Goal: Task Accomplishment & Management: Manage account settings

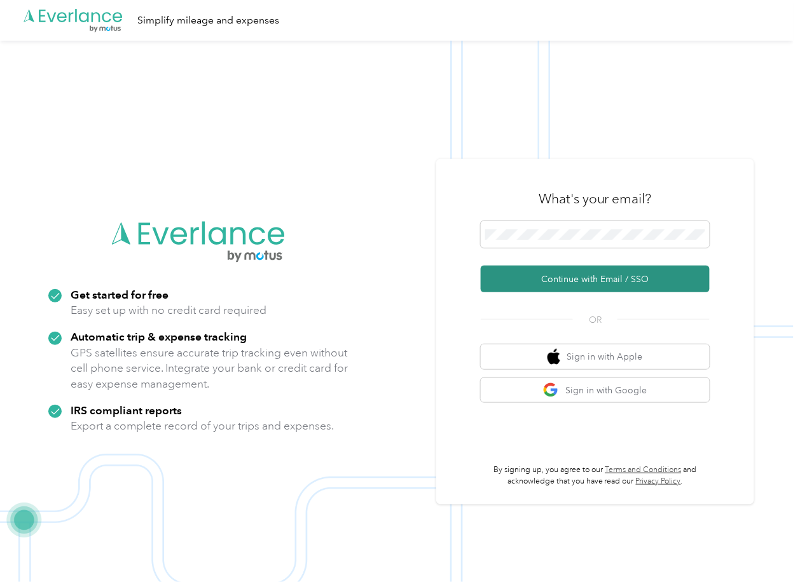
click at [517, 276] on button "Continue with Email / SSO" at bounding box center [594, 279] width 229 height 27
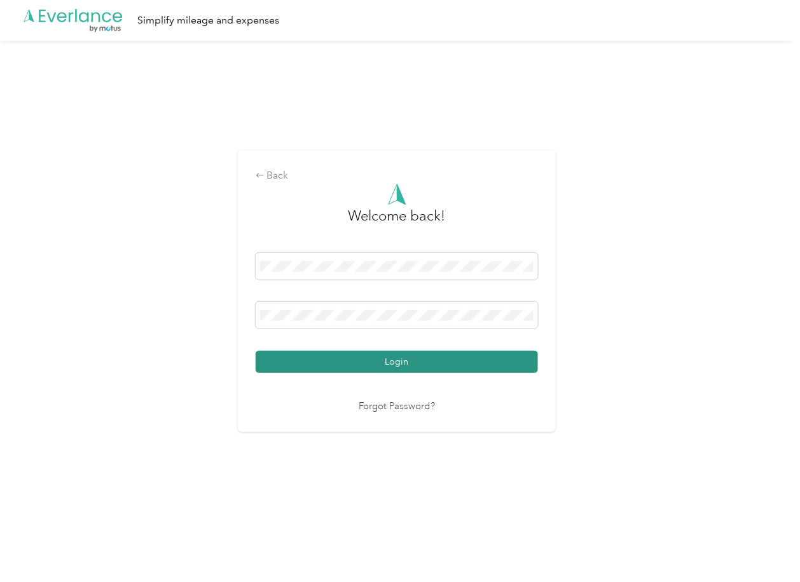
click at [311, 360] on button "Login" at bounding box center [396, 362] width 282 height 22
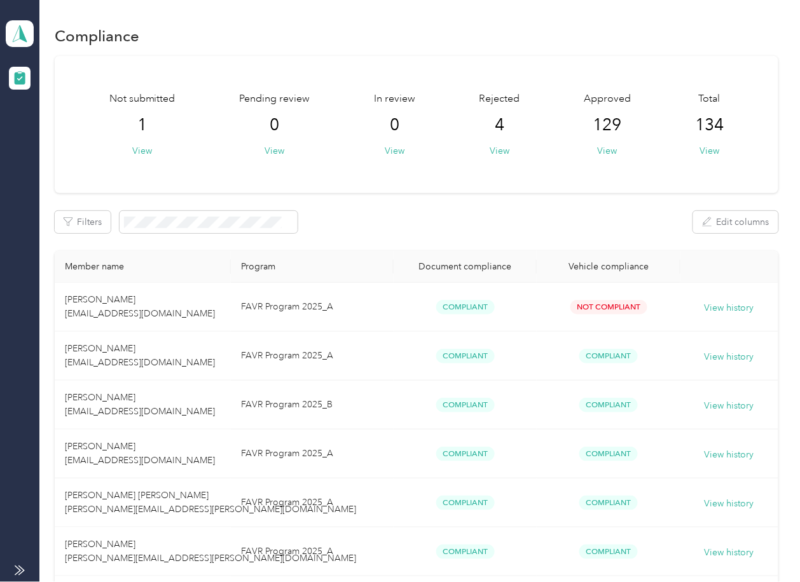
drag, startPoint x: 412, startPoint y: 183, endPoint x: 332, endPoint y: 139, distance: 92.2
click at [412, 183] on div "Not submitted 1 View Pending review 0 View In review 0 View Rejected 4 View App…" at bounding box center [416, 124] width 723 height 137
click at [17, 33] on icon at bounding box center [19, 34] width 19 height 18
click at [39, 133] on div "Log out" at bounding box center [41, 132] width 49 height 13
